Goal: Obtain resource: Download file/media

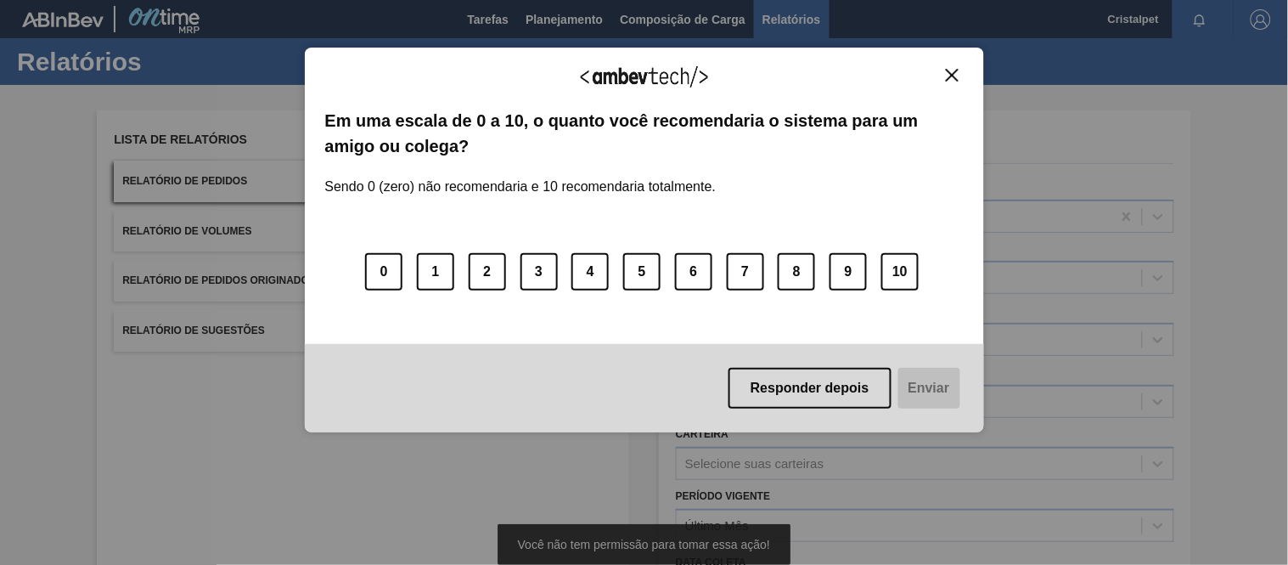
click at [845, 452] on div "Agradecemos seu feedback! Em uma escala de 0 a 10, o quanto você recomendaria o…" at bounding box center [644, 239] width 679 height 517
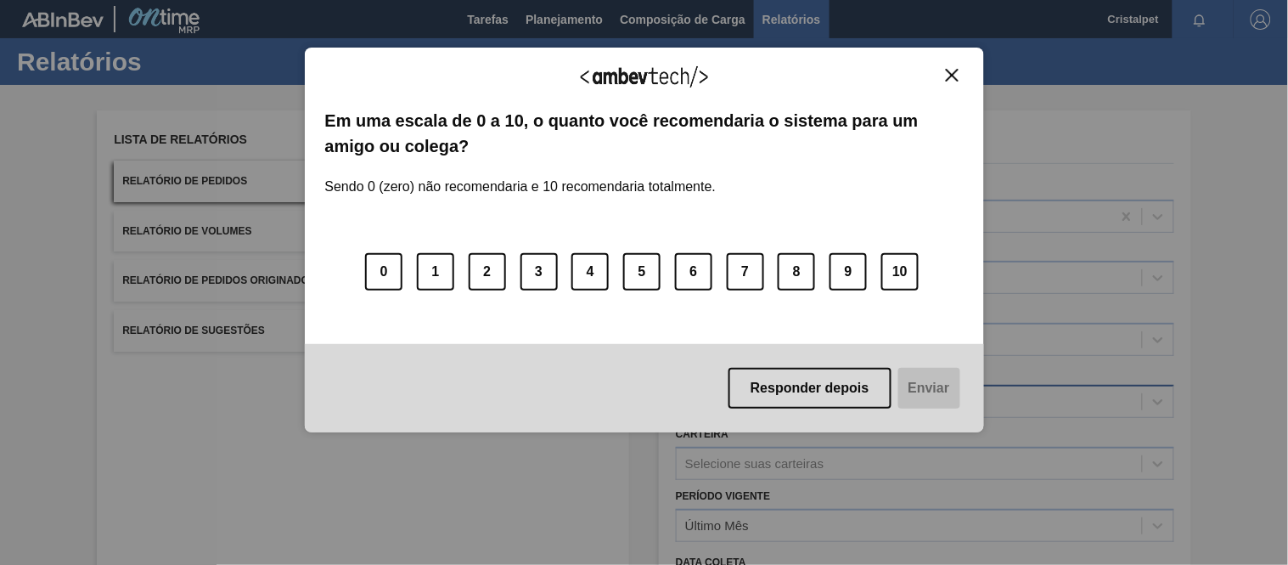
click at [850, 397] on button "Responder depois" at bounding box center [809, 388] width 163 height 41
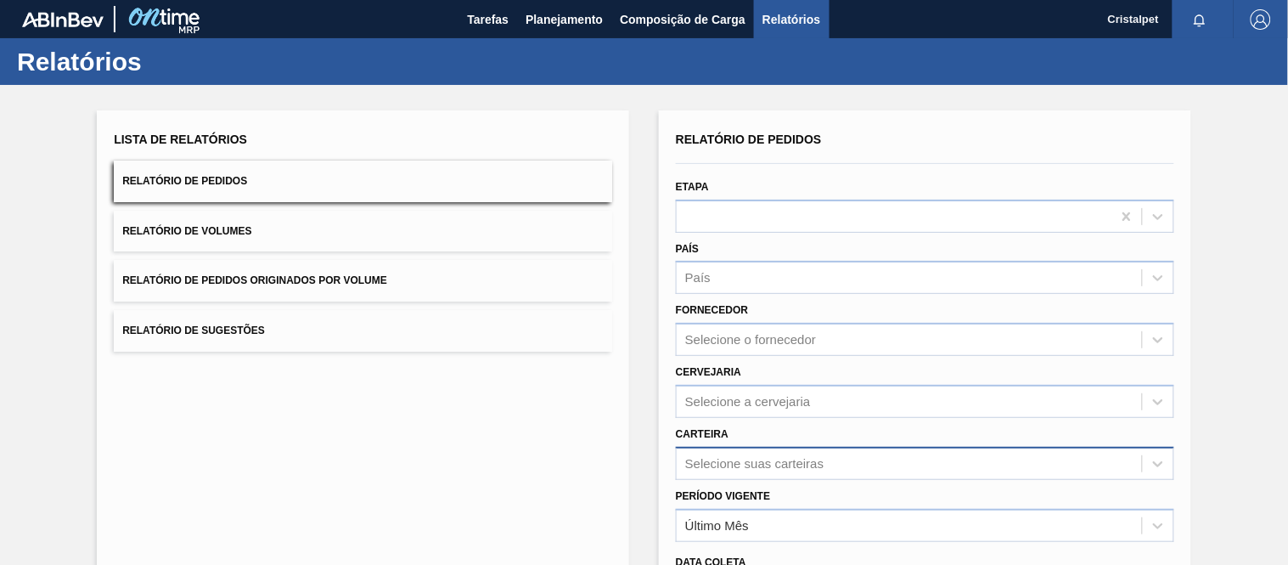
scroll to position [180, 0]
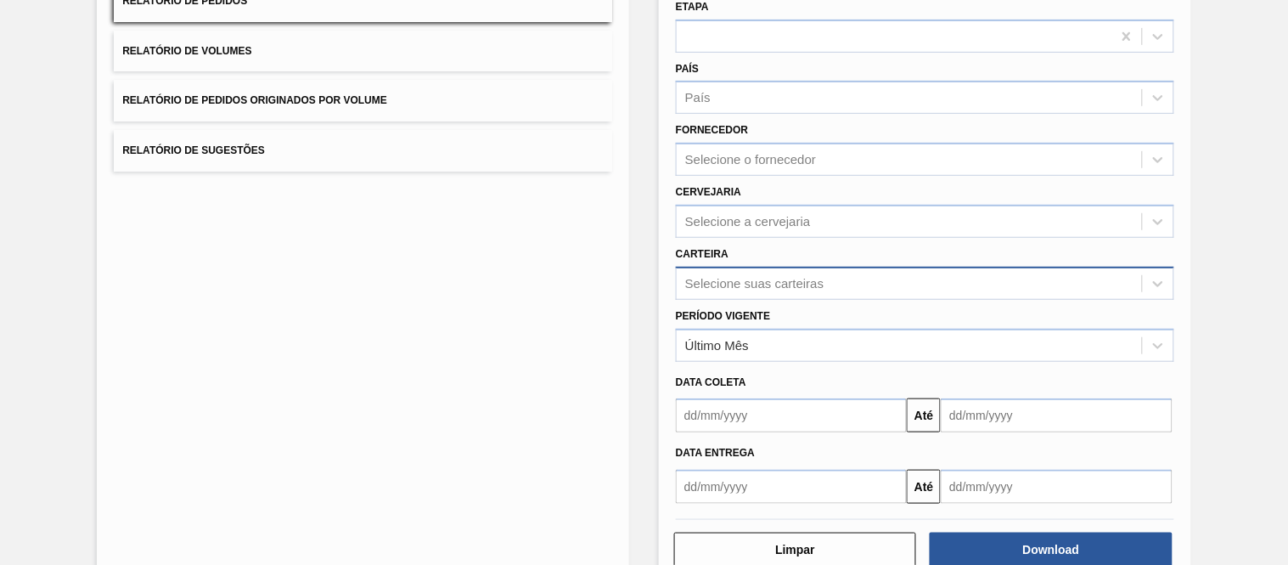
click at [791, 300] on div "Selecione suas carteiras" at bounding box center [925, 283] width 498 height 33
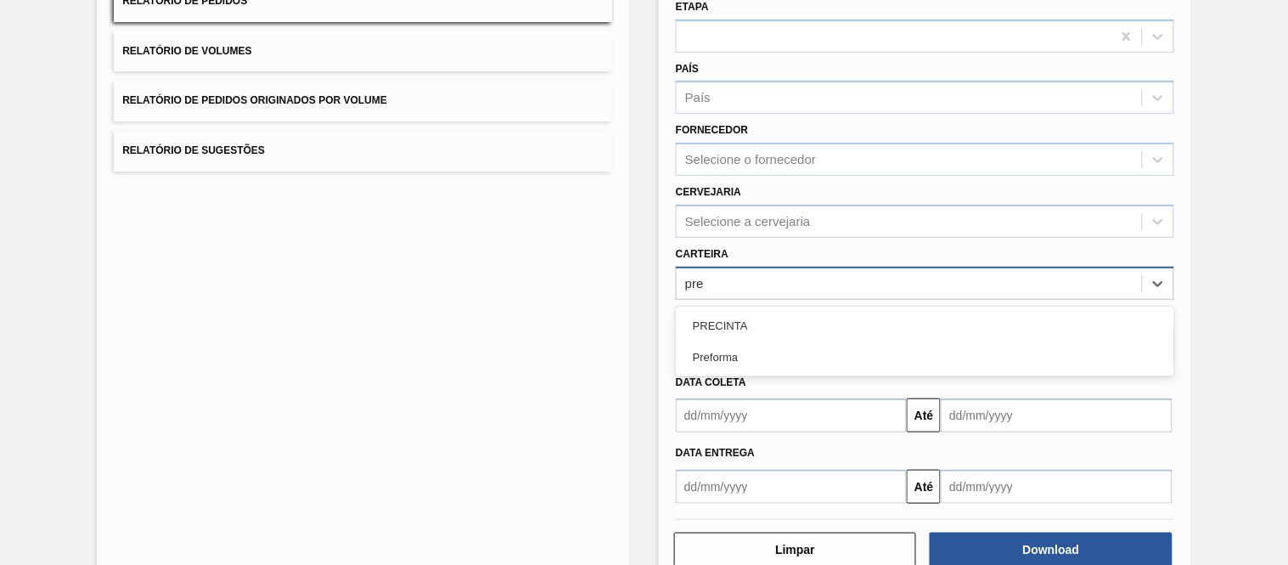
type input "pref"
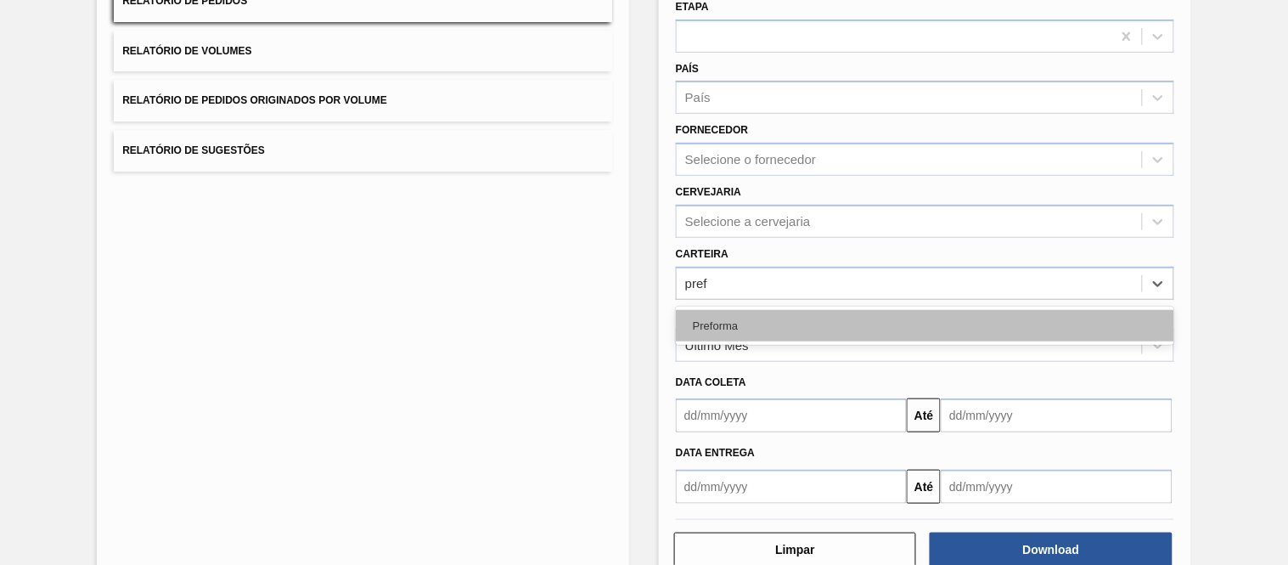
click at [710, 324] on div "Preforma" at bounding box center [925, 325] width 498 height 31
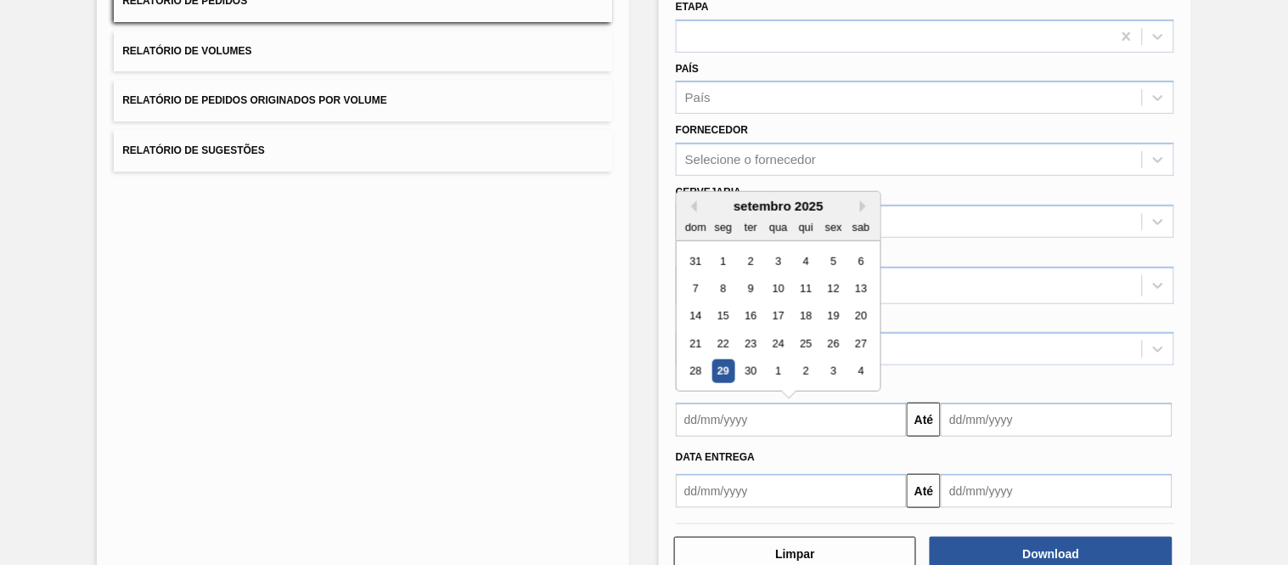
click at [725, 421] on input "text" at bounding box center [791, 419] width 231 height 34
click at [754, 363] on div "30" at bounding box center [750, 371] width 23 height 23
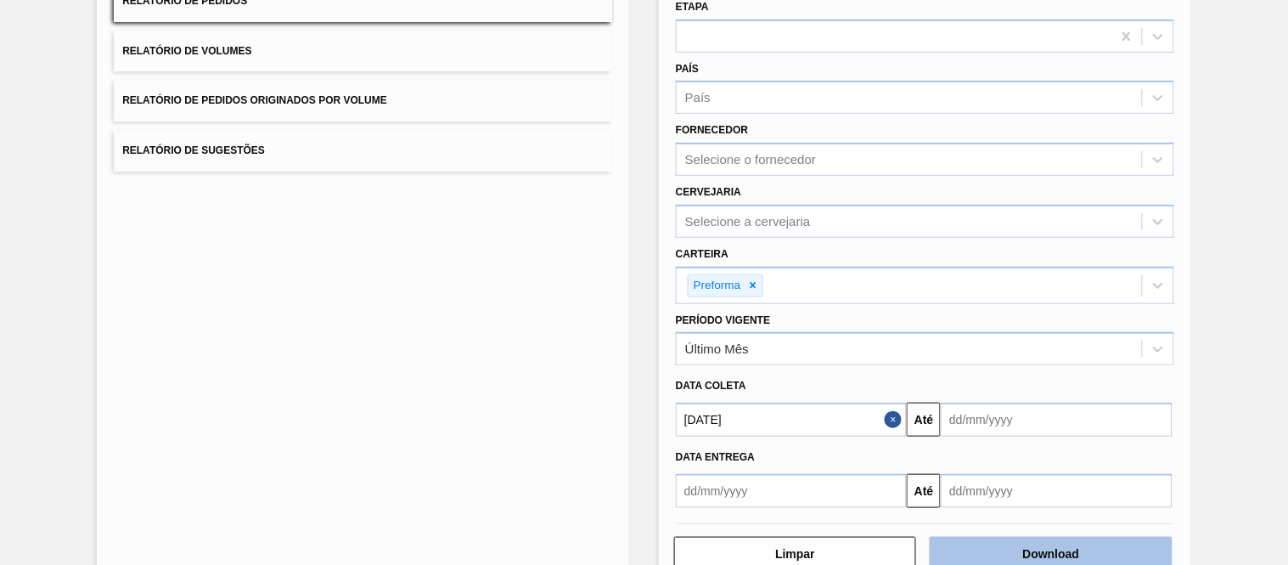
click at [1012, 549] on button "Download" at bounding box center [1051, 554] width 242 height 34
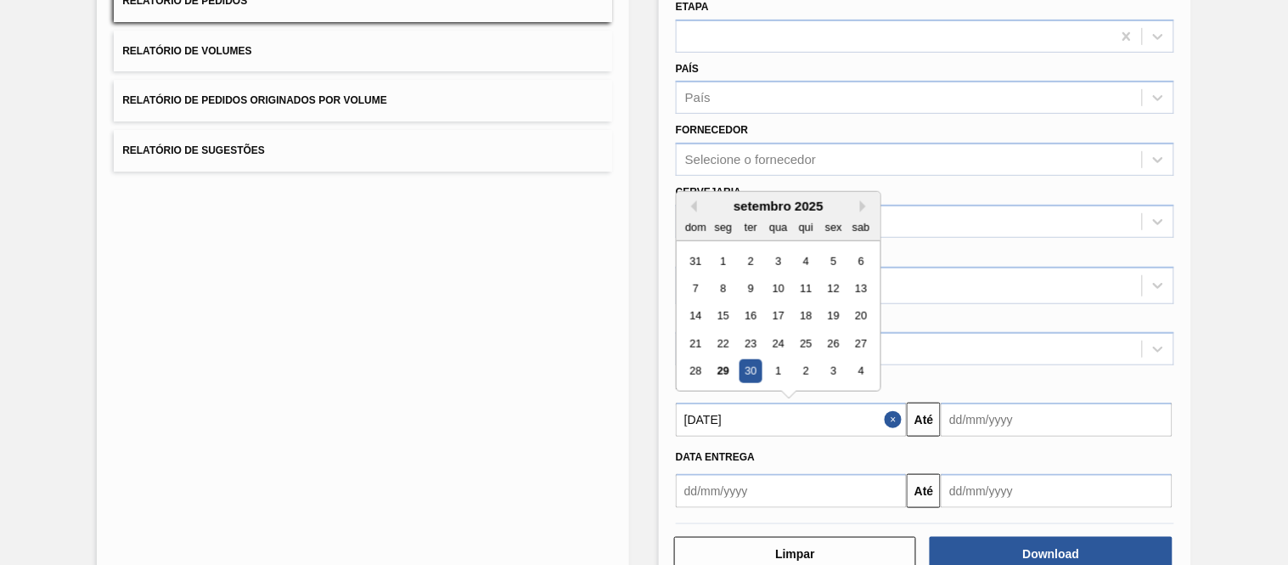
click at [719, 419] on input "[DATE]" at bounding box center [791, 419] width 231 height 34
click at [706, 250] on div "31 1 2 3 4 5 6" at bounding box center [778, 260] width 193 height 27
click at [719, 261] on div "1" at bounding box center [723, 261] width 23 height 23
type input "[DATE]"
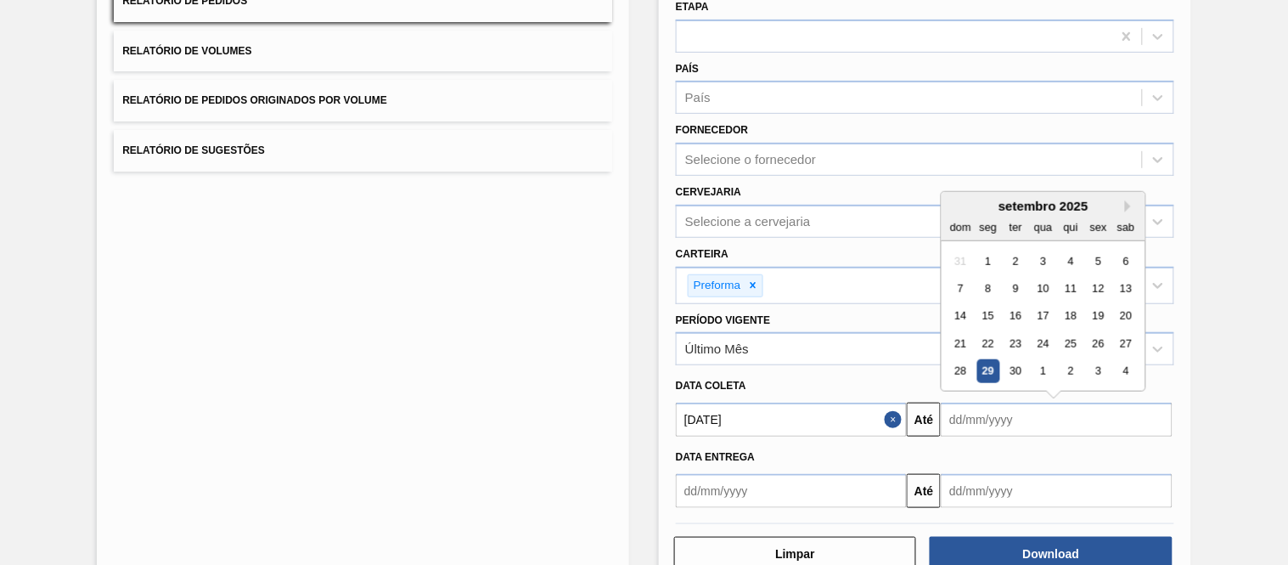
drag, startPoint x: 1002, startPoint y: 424, endPoint x: 995, endPoint y: 433, distance: 10.9
click at [995, 433] on div "Relatório de Pedidos Etapa País País Fornecedor Selecione o fornecedor Cervejar…" at bounding box center [925, 227] width 498 height 560
click at [1015, 368] on div "30" at bounding box center [1015, 371] width 23 height 23
type input "[DATE]"
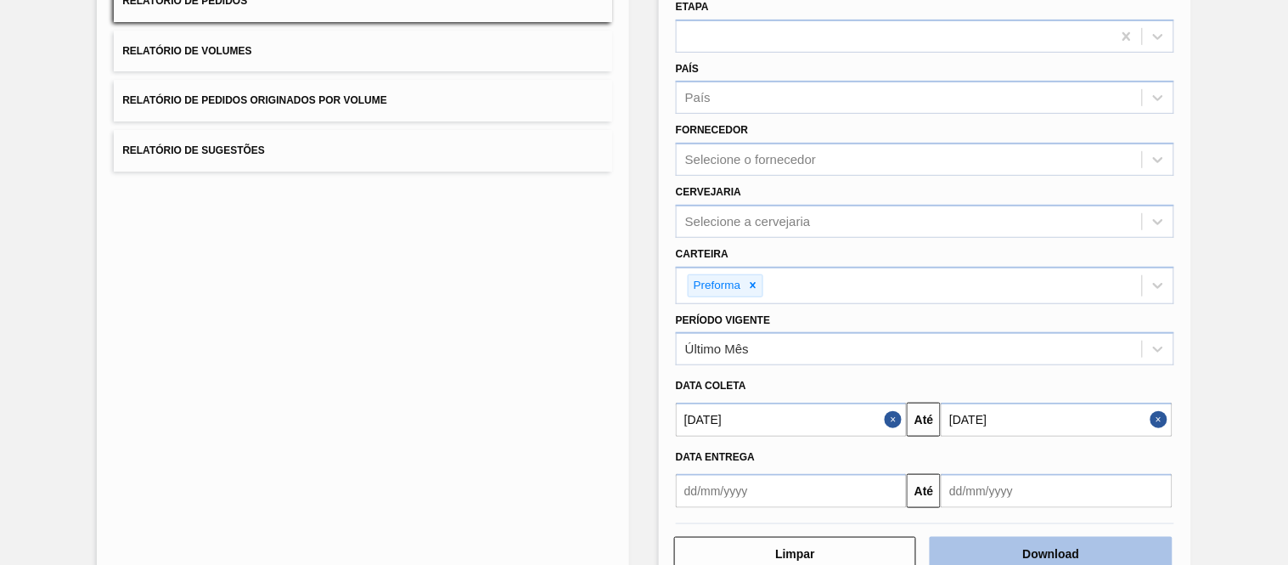
drag, startPoint x: 1045, startPoint y: 545, endPoint x: 1053, endPoint y: 540, distance: 9.2
click at [1053, 540] on button "Download" at bounding box center [1051, 554] width 242 height 34
